Goal: Task Accomplishment & Management: Use online tool/utility

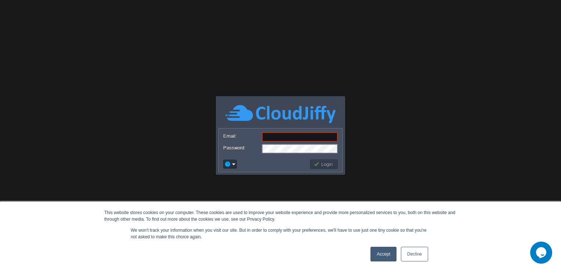
type input "[PERSON_NAME][EMAIL_ADDRESS][PERSON_NAME][DOMAIN_NAME]"
click at [377, 255] on link "Accept" at bounding box center [384, 254] width 26 height 15
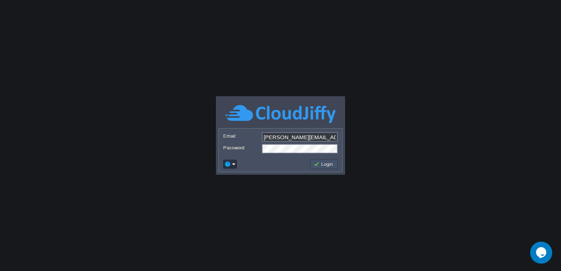
click at [330, 166] on button "Login" at bounding box center [324, 164] width 21 height 7
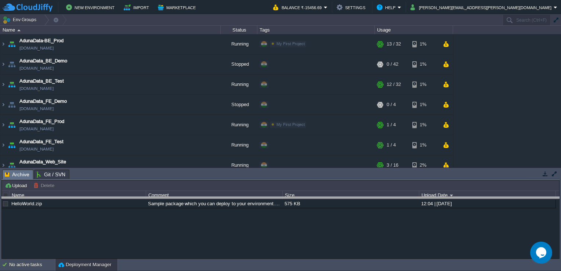
drag, startPoint x: 303, startPoint y: 176, endPoint x: 301, endPoint y: 204, distance: 27.3
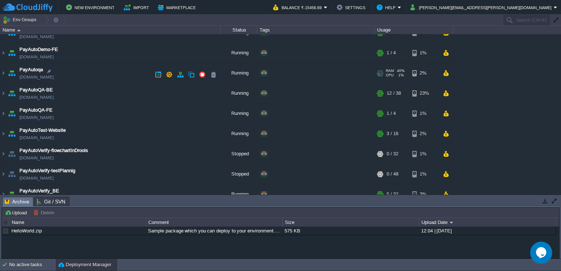
scroll to position [266, 0]
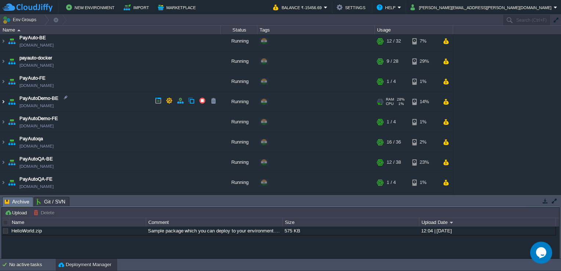
click at [4, 100] on img at bounding box center [3, 102] width 6 height 20
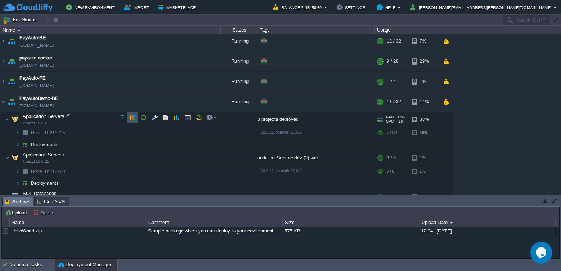
click at [130, 120] on button "button" at bounding box center [132, 117] width 7 height 7
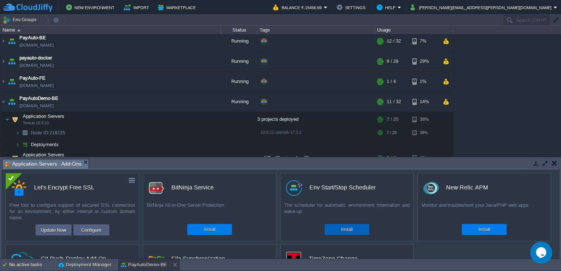
click at [345, 227] on button "Install" at bounding box center [346, 229] width 11 height 7
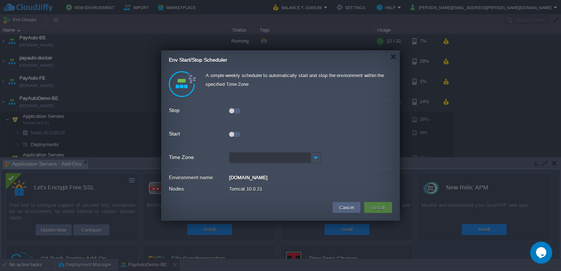
click at [237, 113] on div at bounding box center [234, 110] width 11 height 5
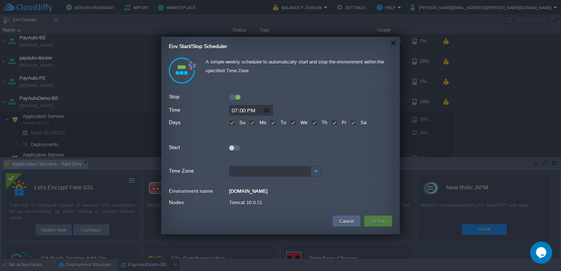
click at [235, 145] on div at bounding box center [234, 147] width 11 height 8
click at [238, 121] on label "Su" at bounding box center [242, 123] width 8 height 6
click at [231, 121] on input "Su" at bounding box center [231, 123] width 5 height 5
checkbox input "false"
click at [359, 124] on label "Sa" at bounding box center [363, 123] width 8 height 6
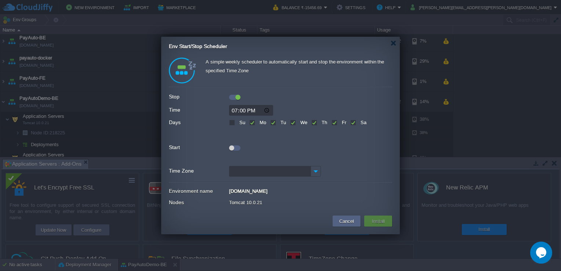
click at [355, 124] on input "Sa" at bounding box center [353, 123] width 5 height 5
checkbox input "false"
click at [231, 147] on div at bounding box center [231, 147] width 5 height 5
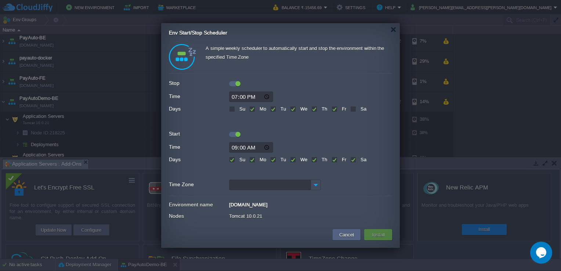
click at [238, 159] on label "Su" at bounding box center [242, 160] width 8 height 6
click at [233, 159] on input "Su" at bounding box center [231, 160] width 5 height 5
checkbox input "false"
click at [359, 158] on label "Sa" at bounding box center [363, 160] width 8 height 6
click at [352, 158] on input "Sa" at bounding box center [353, 160] width 5 height 5
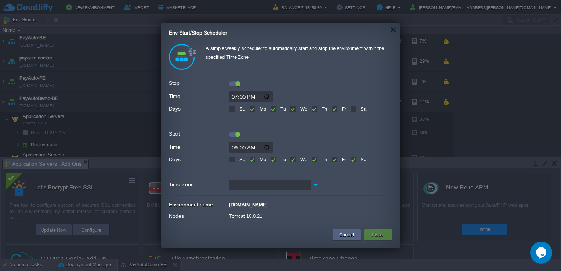
checkbox input "false"
click at [250, 145] on input "09:00" at bounding box center [251, 147] width 44 height 11
type input "09:30"
click at [234, 94] on input "19:00" at bounding box center [251, 96] width 44 height 11
type input "21:30"
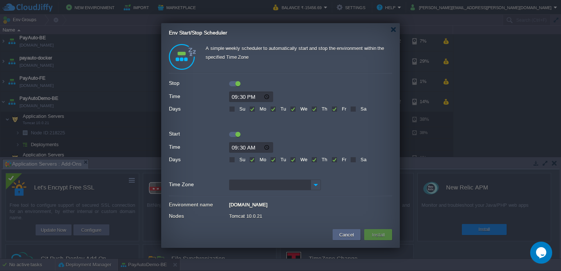
click at [290, 183] on input "Time Zone" at bounding box center [270, 185] width 82 height 11
type input "K"
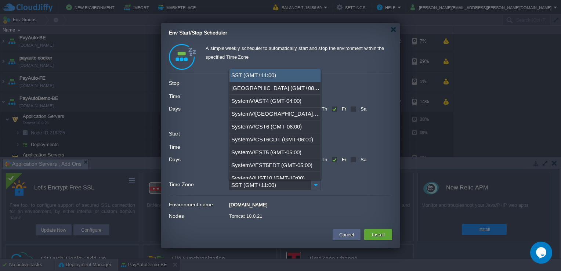
type input "S"
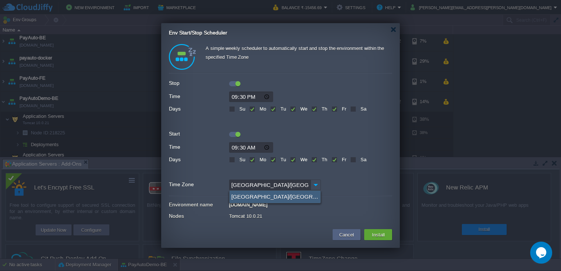
type input "[GEOGRAPHIC_DATA]/[GEOGRAPHIC_DATA] (GMT+05:30)"
click at [244, 192] on div "[GEOGRAPHIC_DATA]/[GEOGRAPHIC_DATA] (GMT+05:30)" at bounding box center [275, 197] width 91 height 12
click at [323, 198] on div "A simple weekly scheduler to automatically start and stop the environment withi…" at bounding box center [280, 133] width 223 height 179
click at [373, 233] on button "Install" at bounding box center [378, 234] width 17 height 9
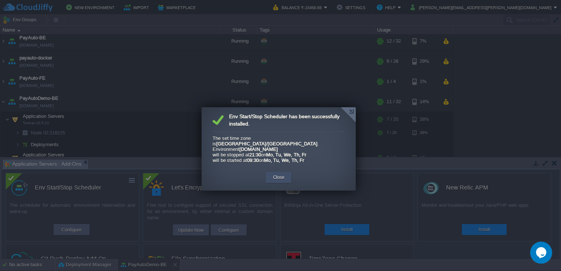
click at [288, 172] on div "Close" at bounding box center [279, 177] width 26 height 11
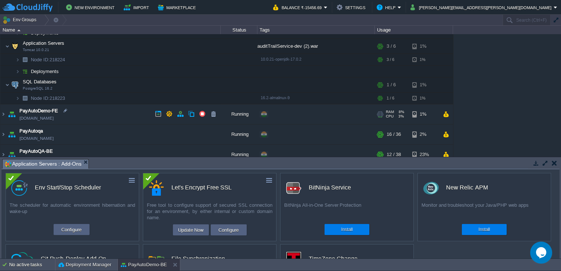
scroll to position [376, 0]
click at [1, 118] on img at bounding box center [3, 115] width 6 height 20
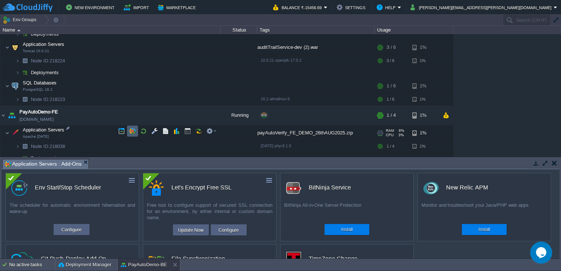
click at [136, 133] on td at bounding box center [132, 131] width 11 height 11
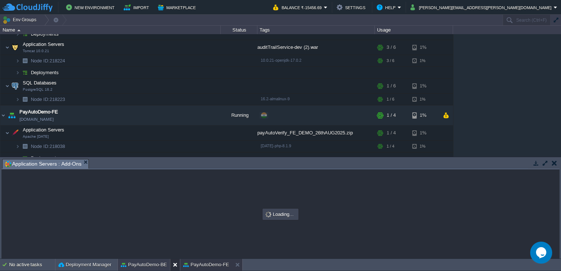
click at [175, 265] on button at bounding box center [176, 264] width 7 height 7
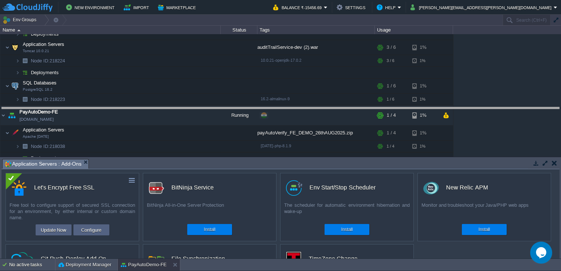
drag, startPoint x: 169, startPoint y: 164, endPoint x: 187, endPoint y: 111, distance: 55.4
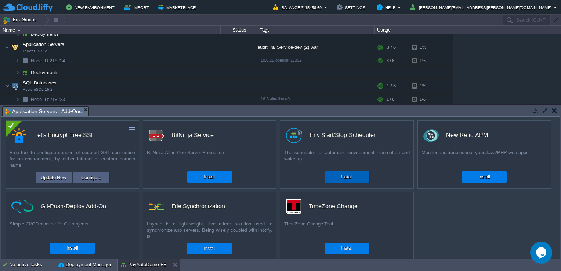
click at [332, 173] on div "Install" at bounding box center [347, 177] width 34 height 11
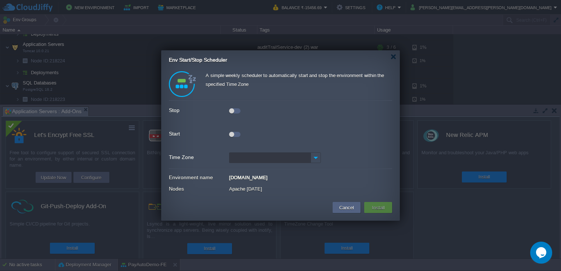
click at [234, 109] on div at bounding box center [231, 110] width 5 height 5
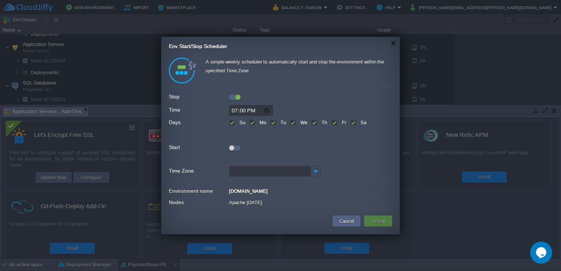
click at [235, 145] on div at bounding box center [234, 147] width 11 height 5
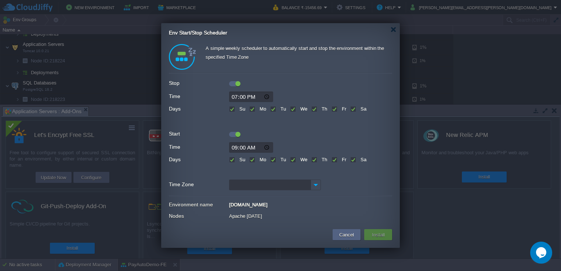
click at [238, 106] on label "Su" at bounding box center [242, 109] width 8 height 6
click at [232, 107] on input "Su" at bounding box center [231, 109] width 5 height 5
checkbox input "false"
click at [359, 108] on label "Sa" at bounding box center [363, 109] width 8 height 6
click at [353, 108] on input "Sa" at bounding box center [353, 109] width 5 height 5
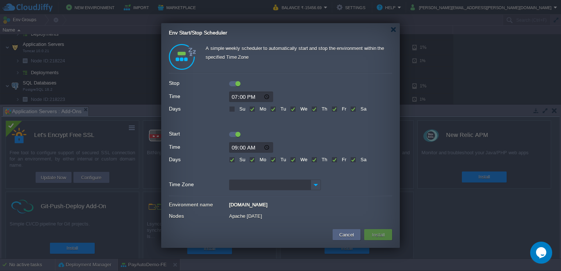
checkbox input "false"
click at [359, 161] on label "Sa" at bounding box center [363, 160] width 8 height 6
click at [352, 161] on input "Sa" at bounding box center [353, 160] width 5 height 5
checkbox input "false"
click at [238, 160] on label "Su" at bounding box center [242, 160] width 8 height 6
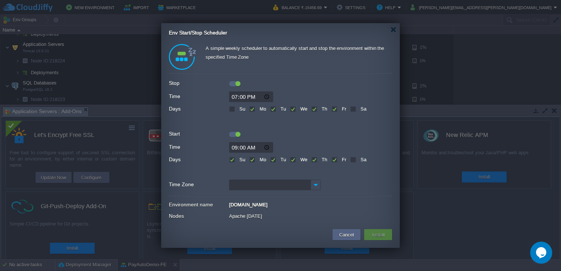
click at [234, 160] on input "Su" at bounding box center [231, 160] width 5 height 5
checkbox input "false"
click at [237, 95] on input "19:00" at bounding box center [251, 96] width 44 height 11
type input "21:30"
click at [234, 148] on input "09:00" at bounding box center [251, 147] width 44 height 11
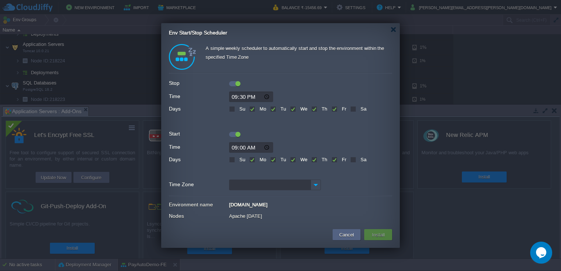
click at [245, 144] on input "09:00" at bounding box center [251, 147] width 44 height 11
type input "09:30"
click at [292, 139] on div "Start" at bounding box center [280, 134] width 223 height 10
click at [304, 183] on input "Time Zone" at bounding box center [270, 185] width 82 height 11
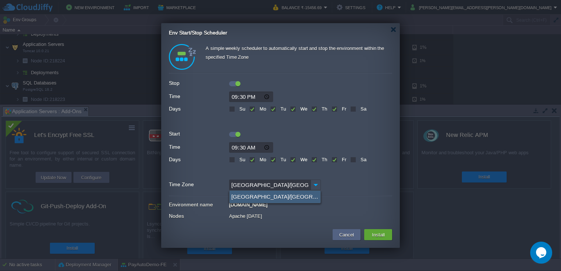
type input "[GEOGRAPHIC_DATA]/[GEOGRAPHIC_DATA] (GMT+05:30)"
click at [273, 198] on div "[GEOGRAPHIC_DATA]/[GEOGRAPHIC_DATA] (GMT+05:30)" at bounding box center [275, 197] width 91 height 12
click at [302, 195] on div "A simple weekly scheduler to automatically start and stop the environment withi…" at bounding box center [280, 133] width 223 height 179
click at [381, 237] on button "Install" at bounding box center [378, 234] width 17 height 9
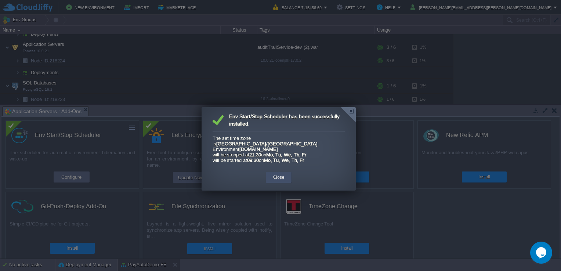
click at [275, 174] on button "Close" at bounding box center [278, 177] width 11 height 7
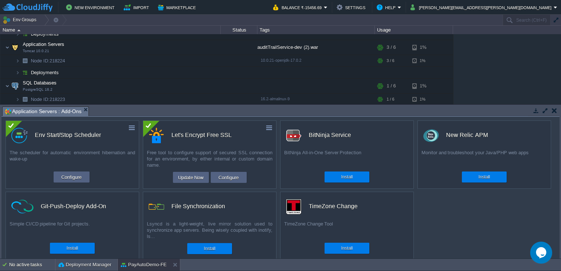
click at [553, 112] on button "button" at bounding box center [554, 110] width 5 height 7
